Goal: Task Accomplishment & Management: Complete application form

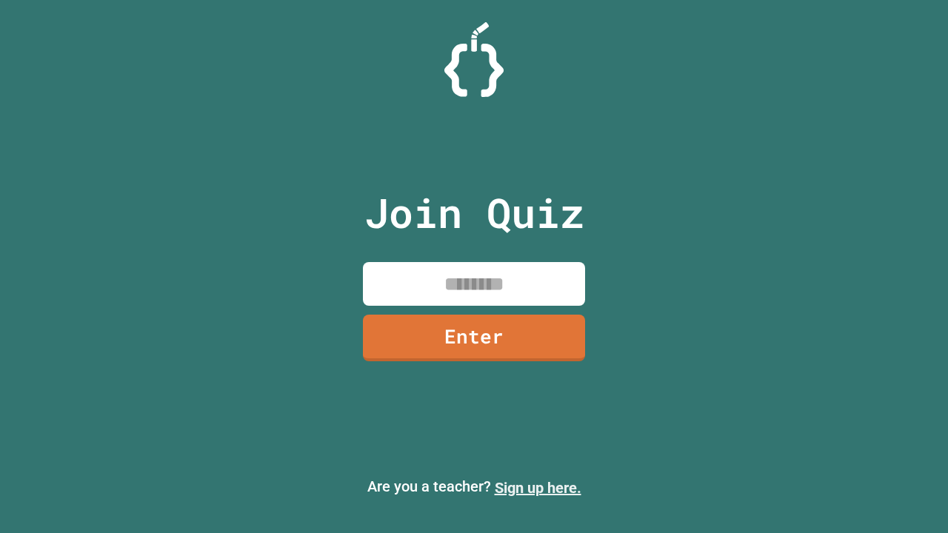
click at [538, 488] on link "Sign up here." at bounding box center [538, 488] width 87 height 18
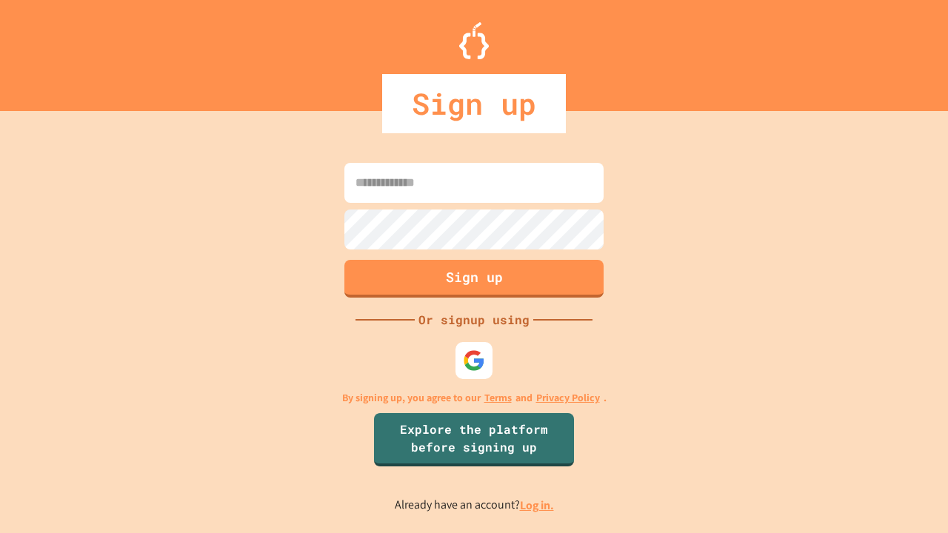
click at [538, 505] on link "Log in." at bounding box center [537, 506] width 34 height 16
